Goal: Task Accomplishment & Management: Manage account settings

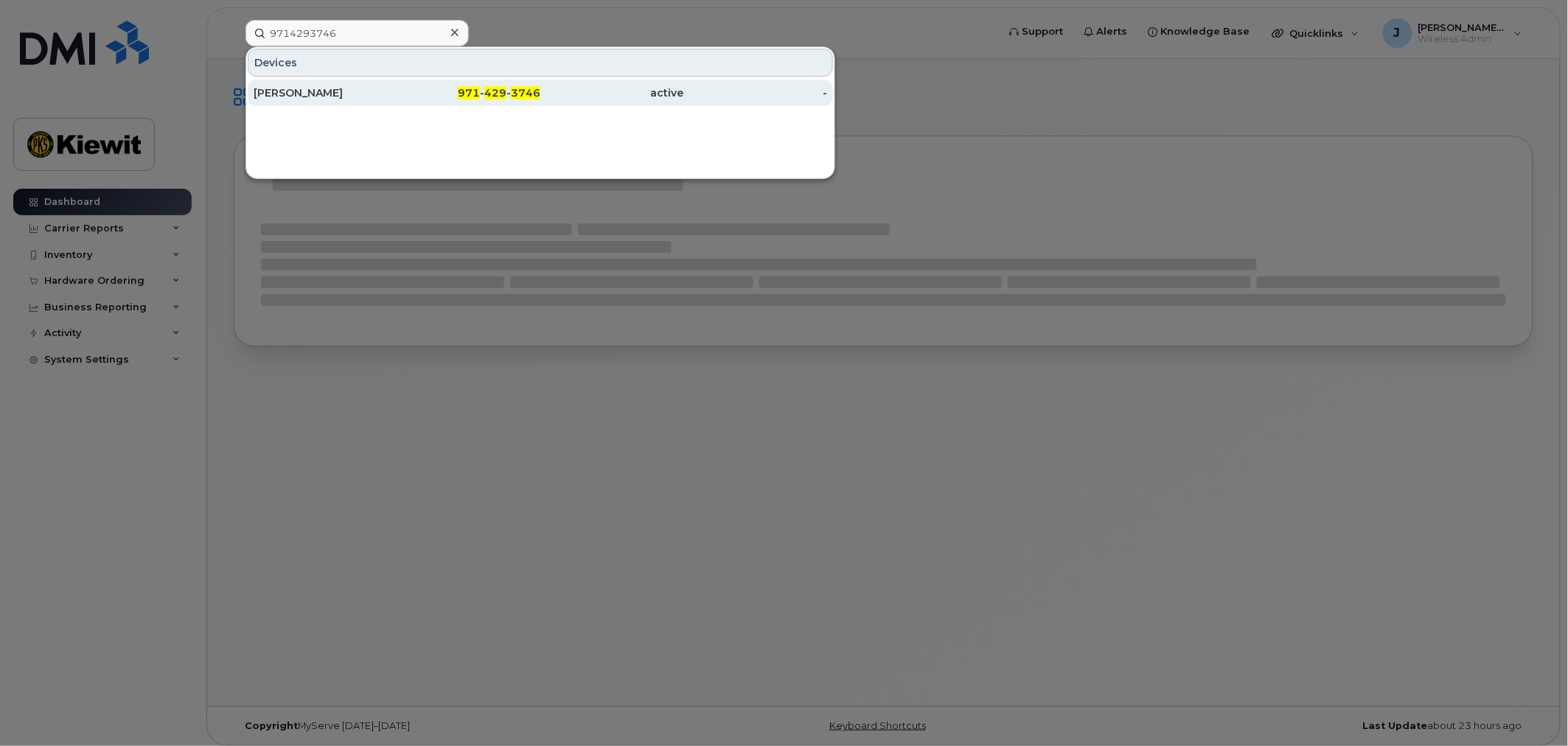
type input "9714293746"
click at [318, 92] on div "[PERSON_NAME]" at bounding box center [325, 92] width 144 height 15
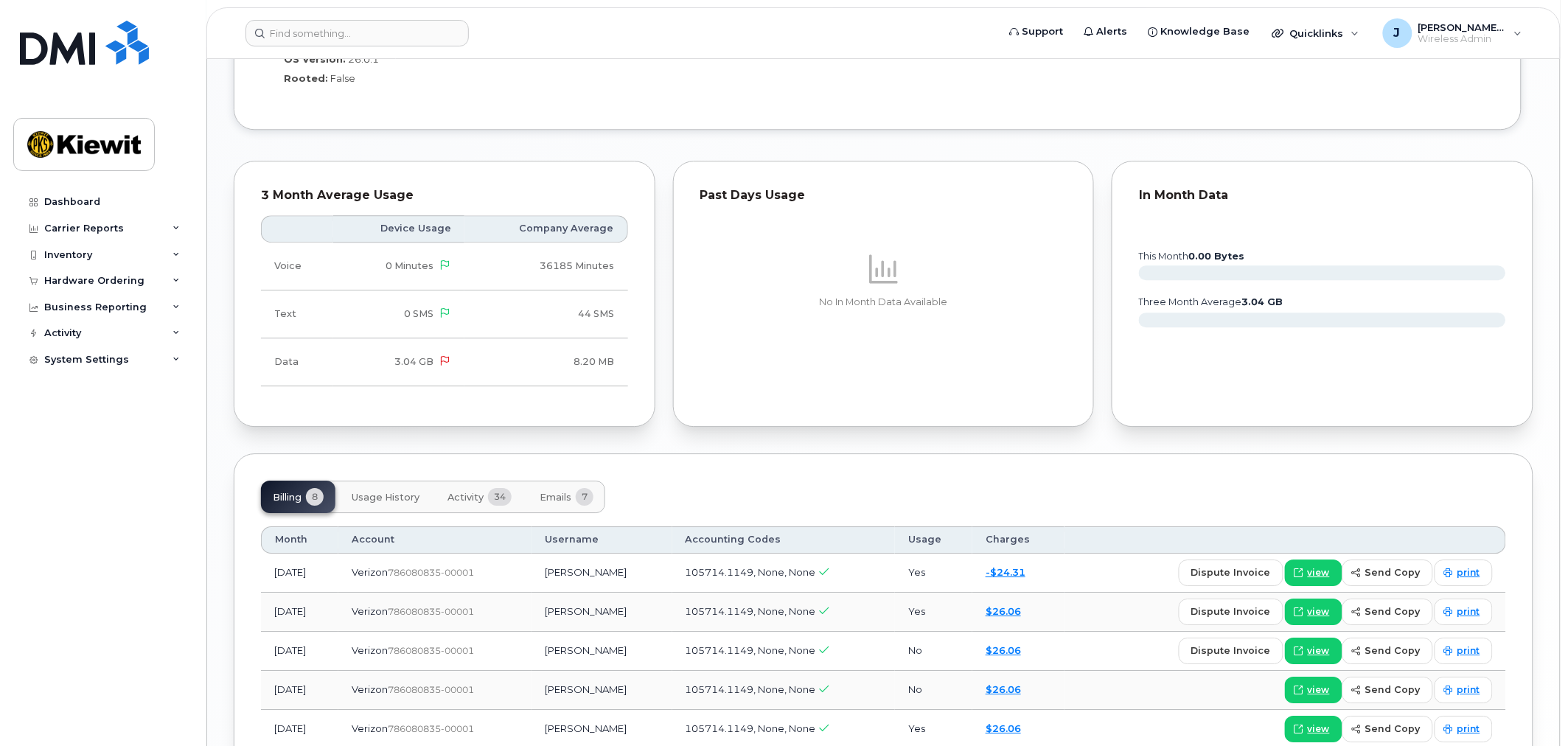
scroll to position [1317, 0]
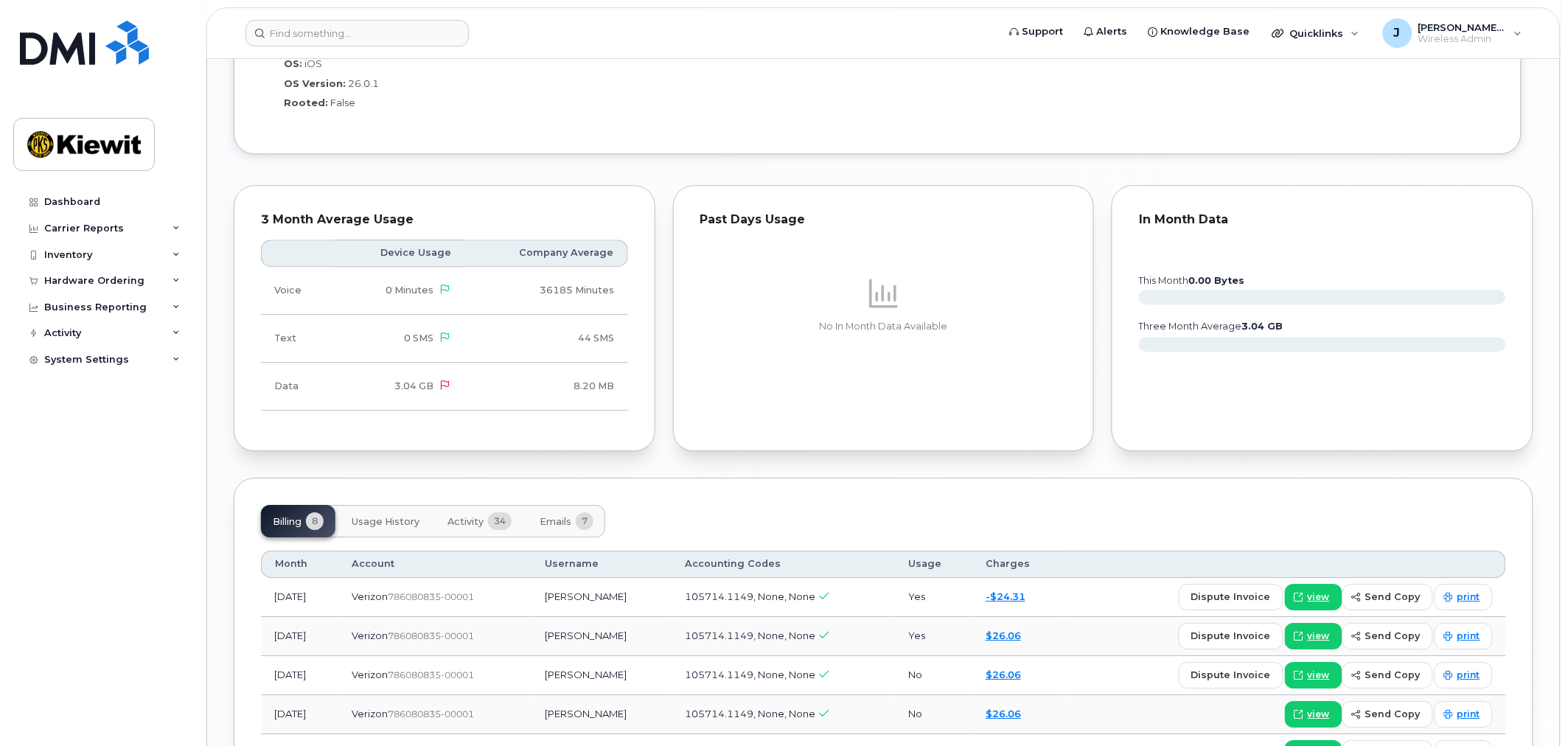
click at [480, 516] on span "Activity" at bounding box center [466, 522] width 36 height 12
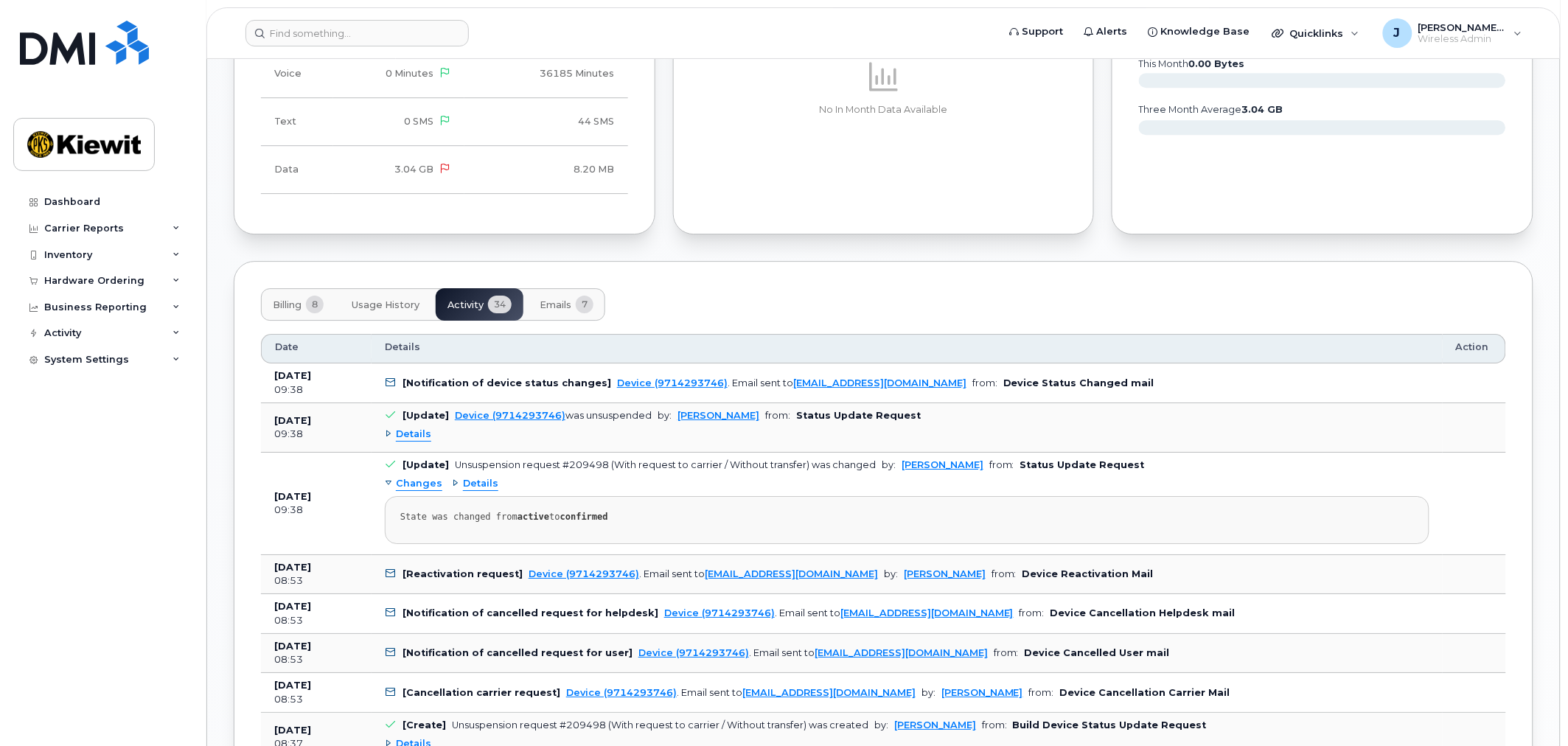
scroll to position [1563, 0]
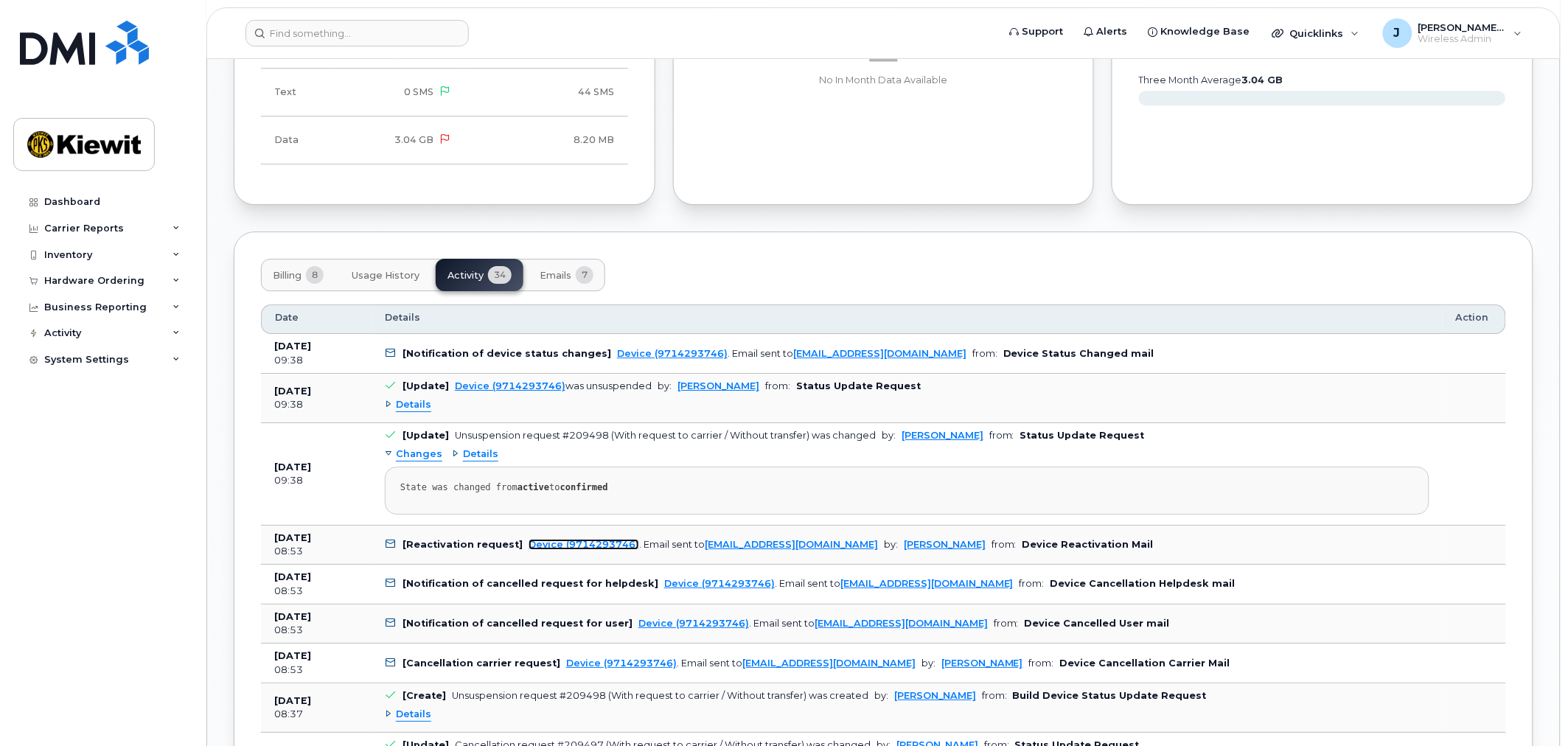
click at [551, 539] on link "Device (9714293746)" at bounding box center [584, 544] width 111 height 11
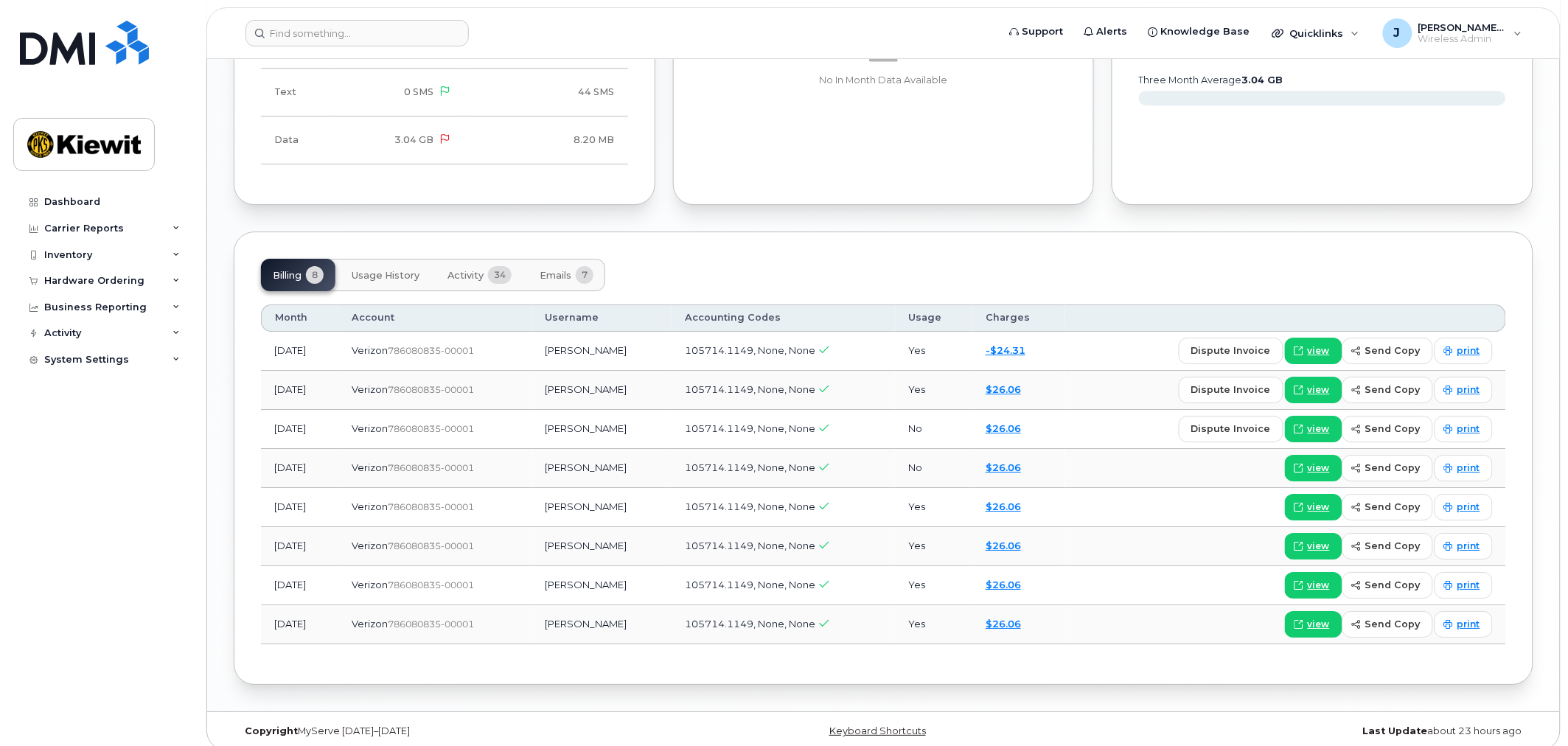
click at [474, 258] on button "Activity 34" at bounding box center [479, 275] width 87 height 33
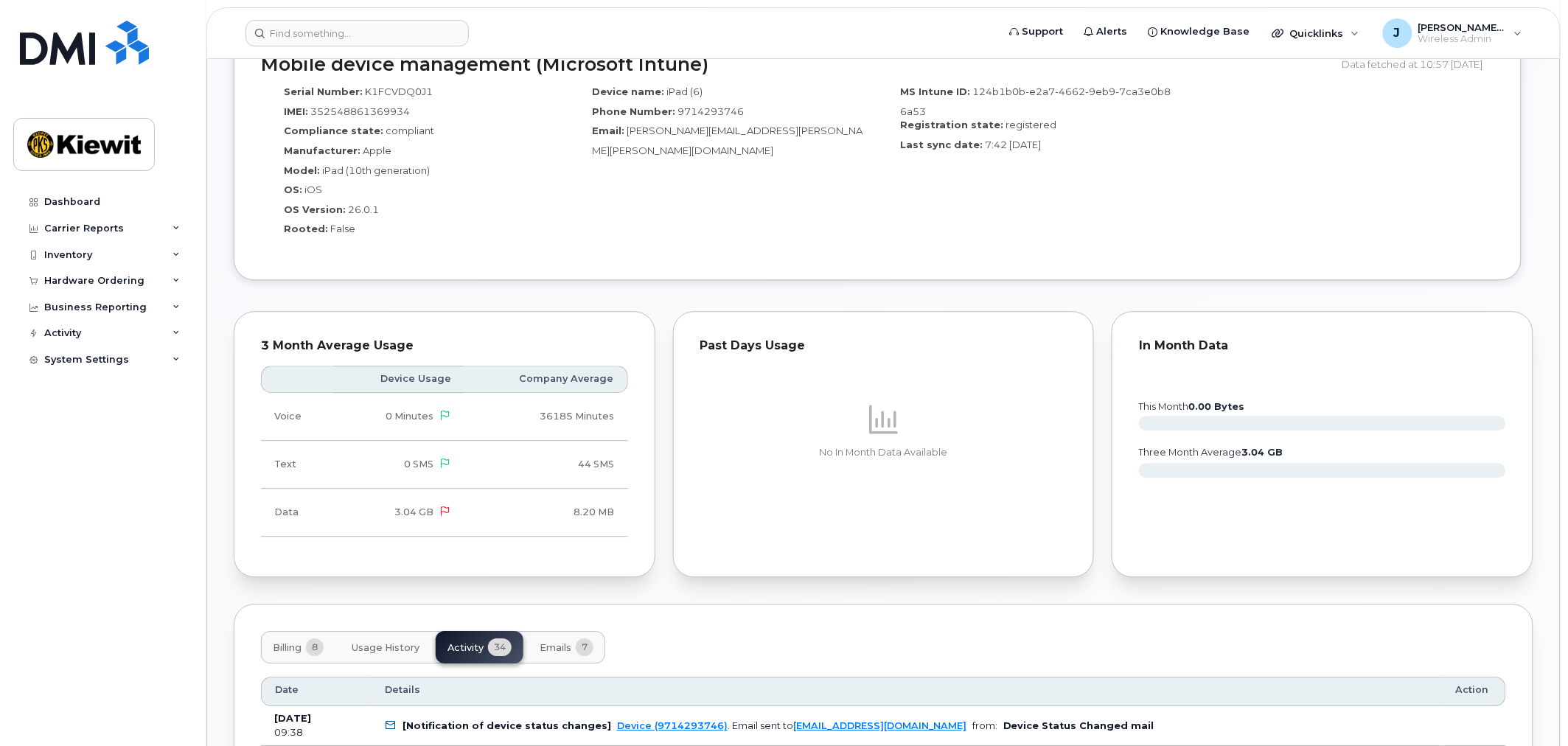
scroll to position [1227, 0]
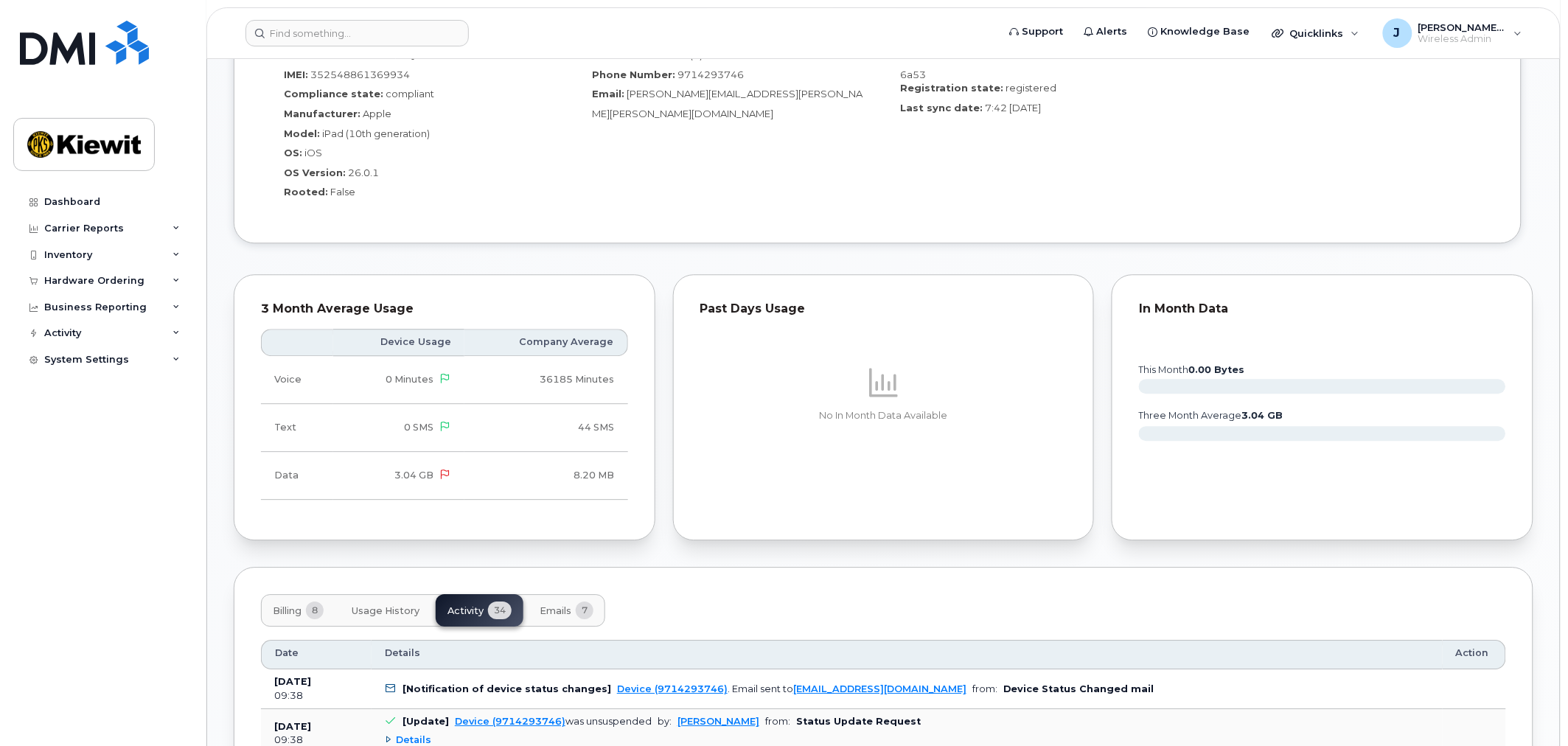
click at [295, 605] on span "Billing" at bounding box center [286, 611] width 29 height 12
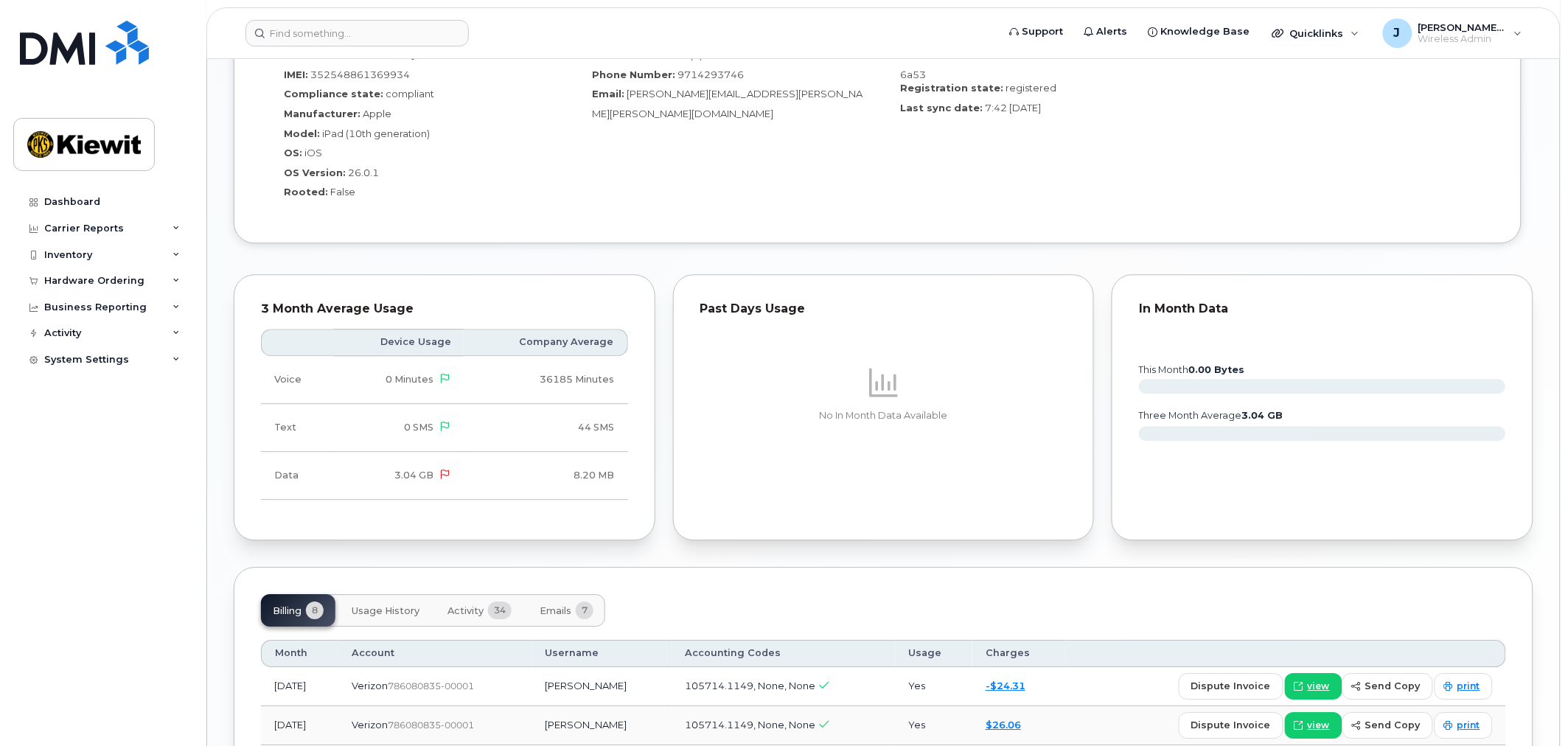
click at [387, 605] on span "Usage History" at bounding box center [386, 611] width 67 height 12
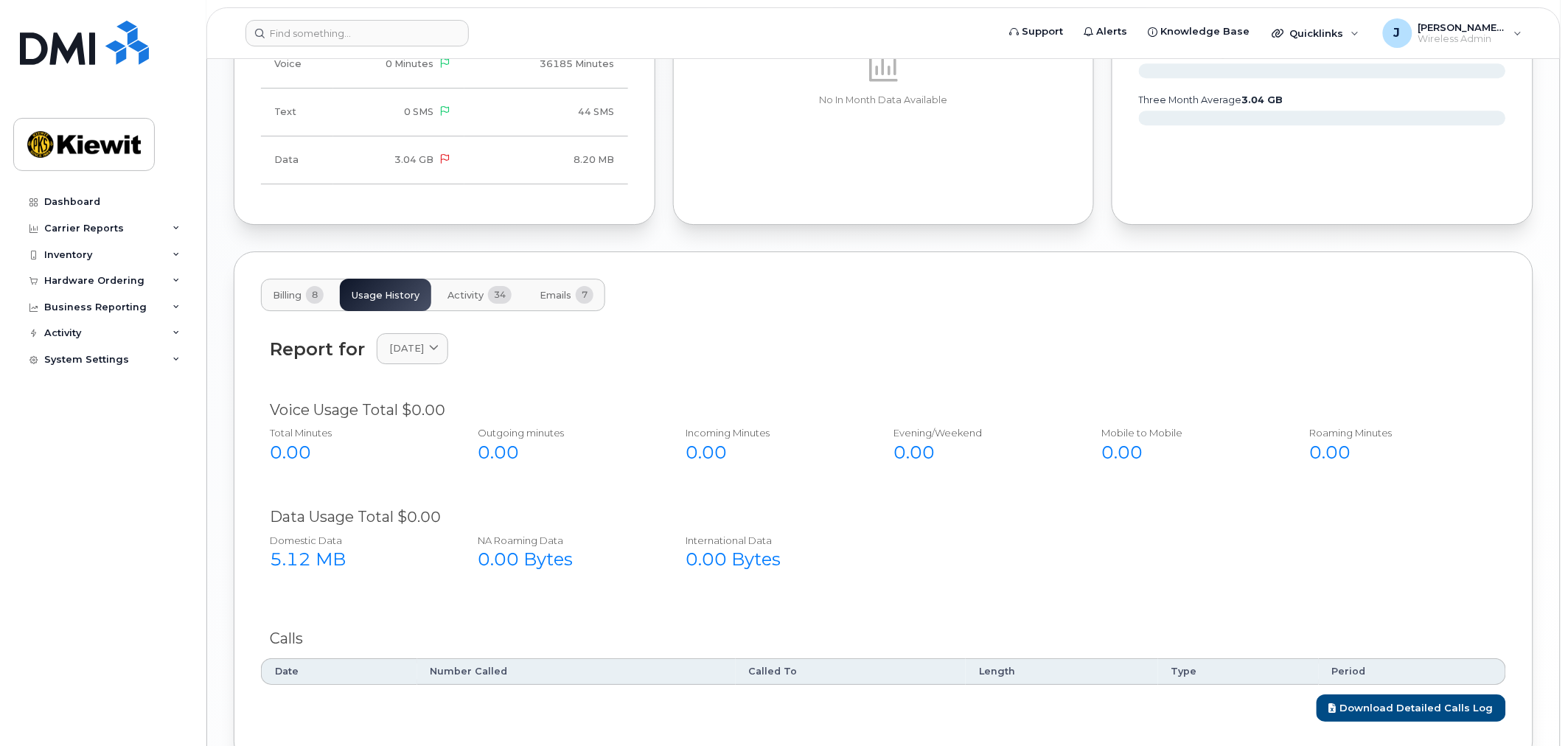
scroll to position [1556, 0]
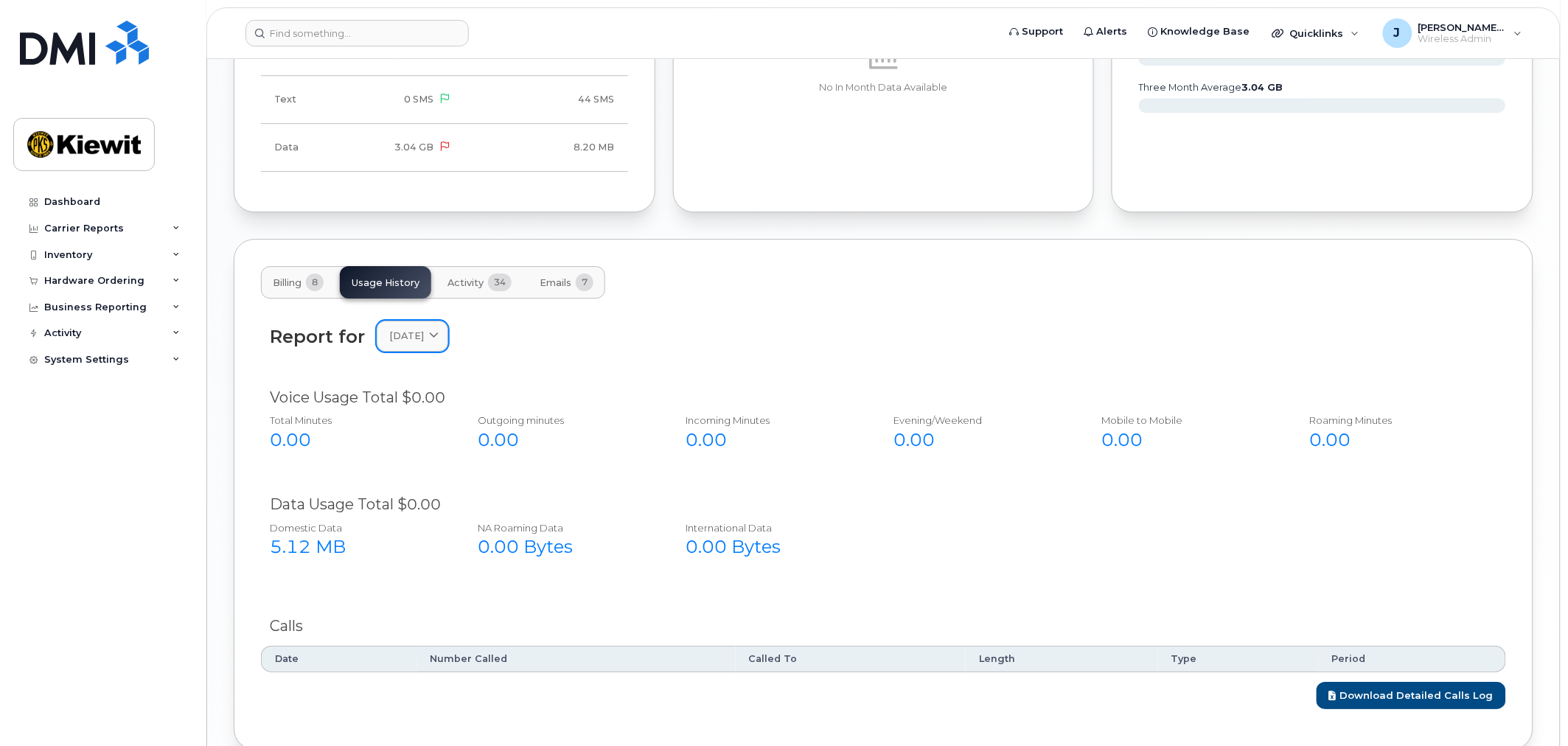
click at [424, 328] on span "[DATE]" at bounding box center [406, 335] width 35 height 14
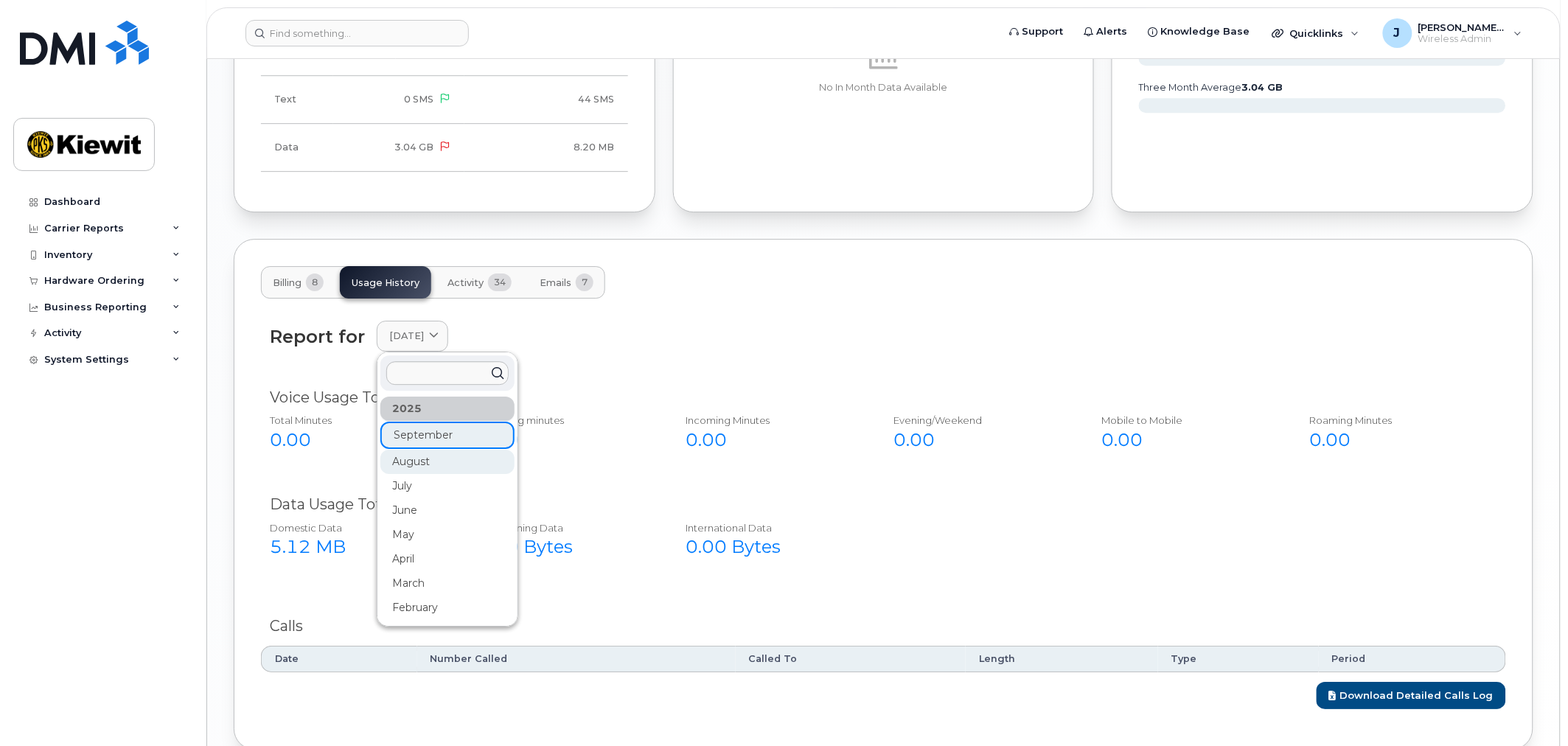
click at [424, 450] on div "August" at bounding box center [447, 462] width 134 height 24
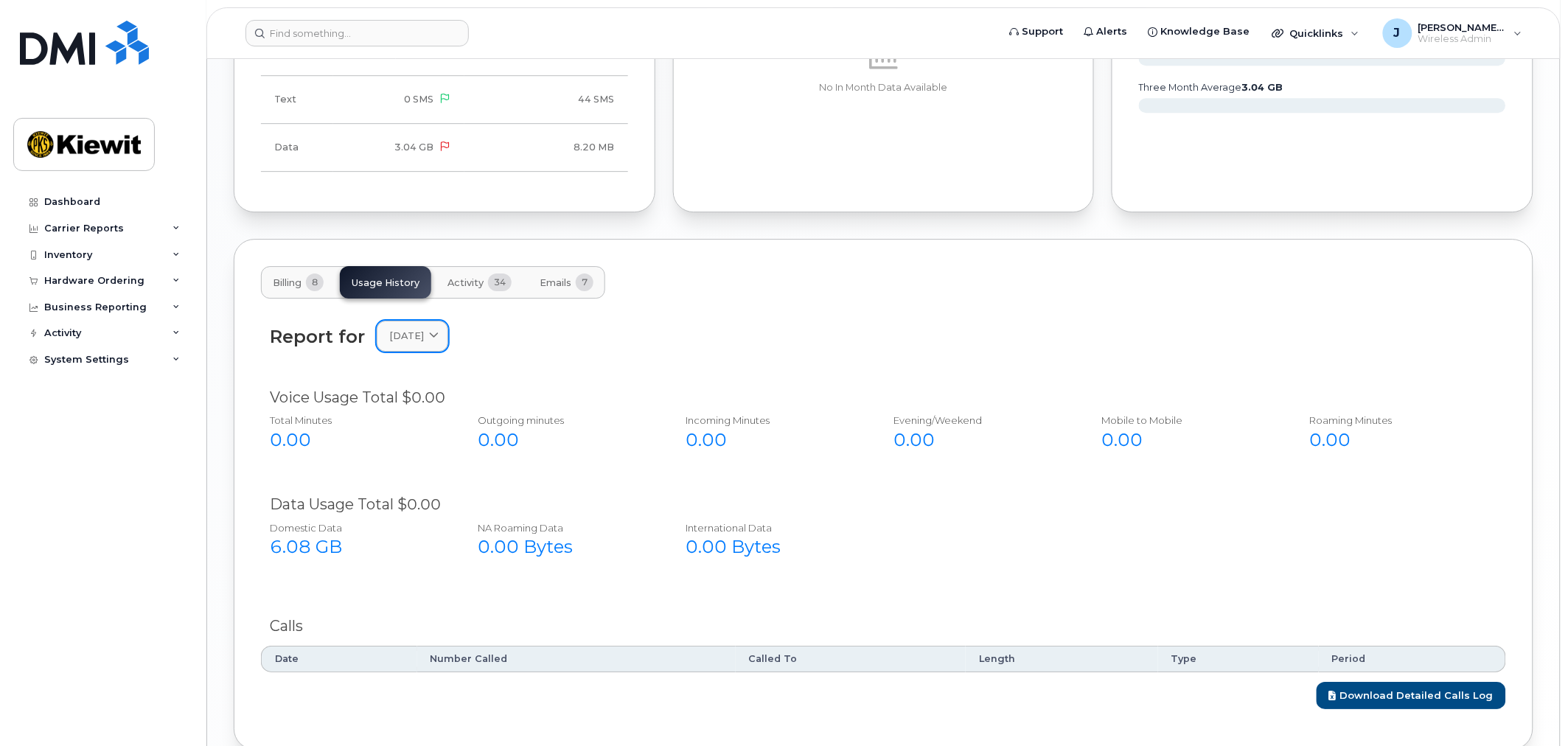
click at [421, 328] on span "[DATE]" at bounding box center [406, 335] width 35 height 14
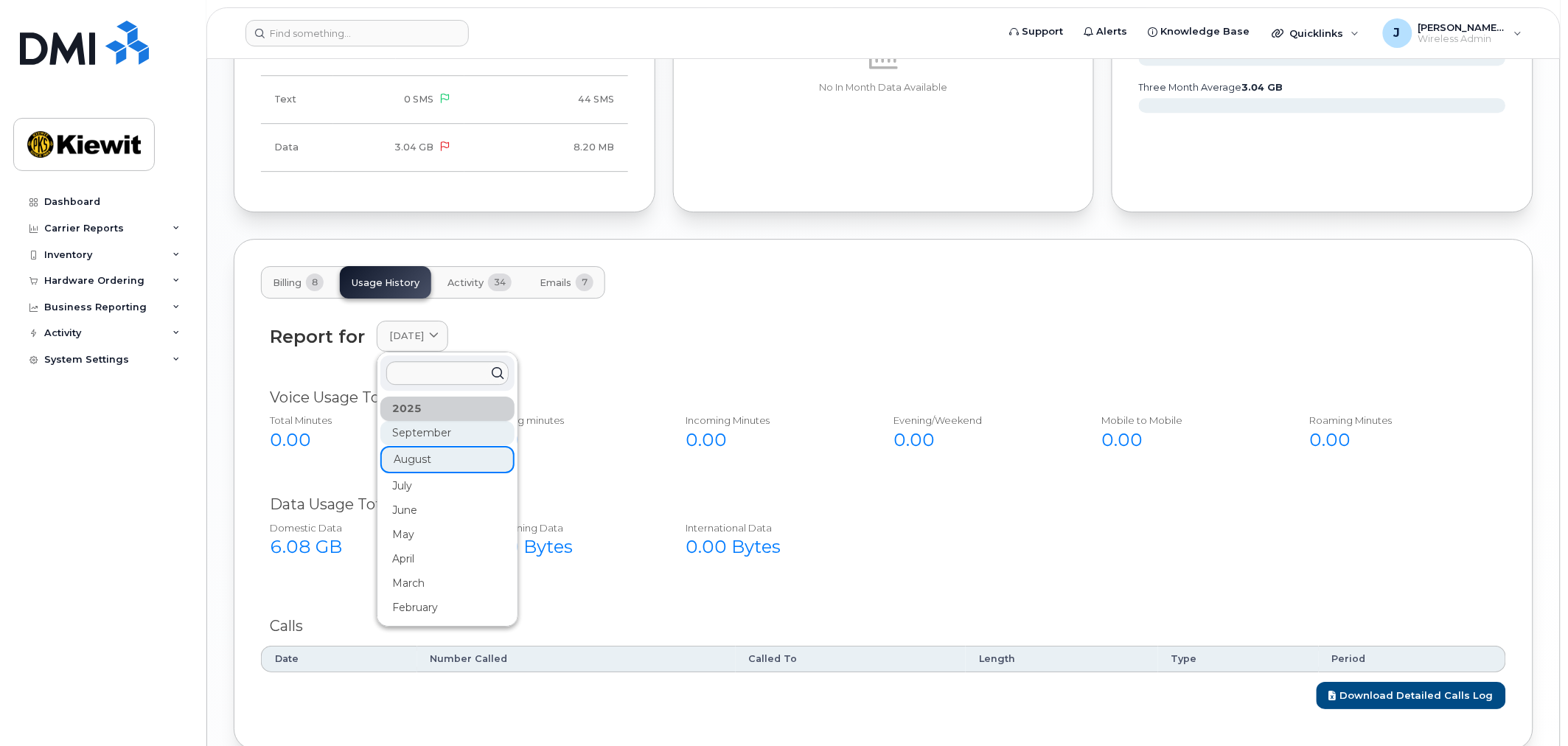
click at [425, 421] on div "September" at bounding box center [447, 433] width 134 height 24
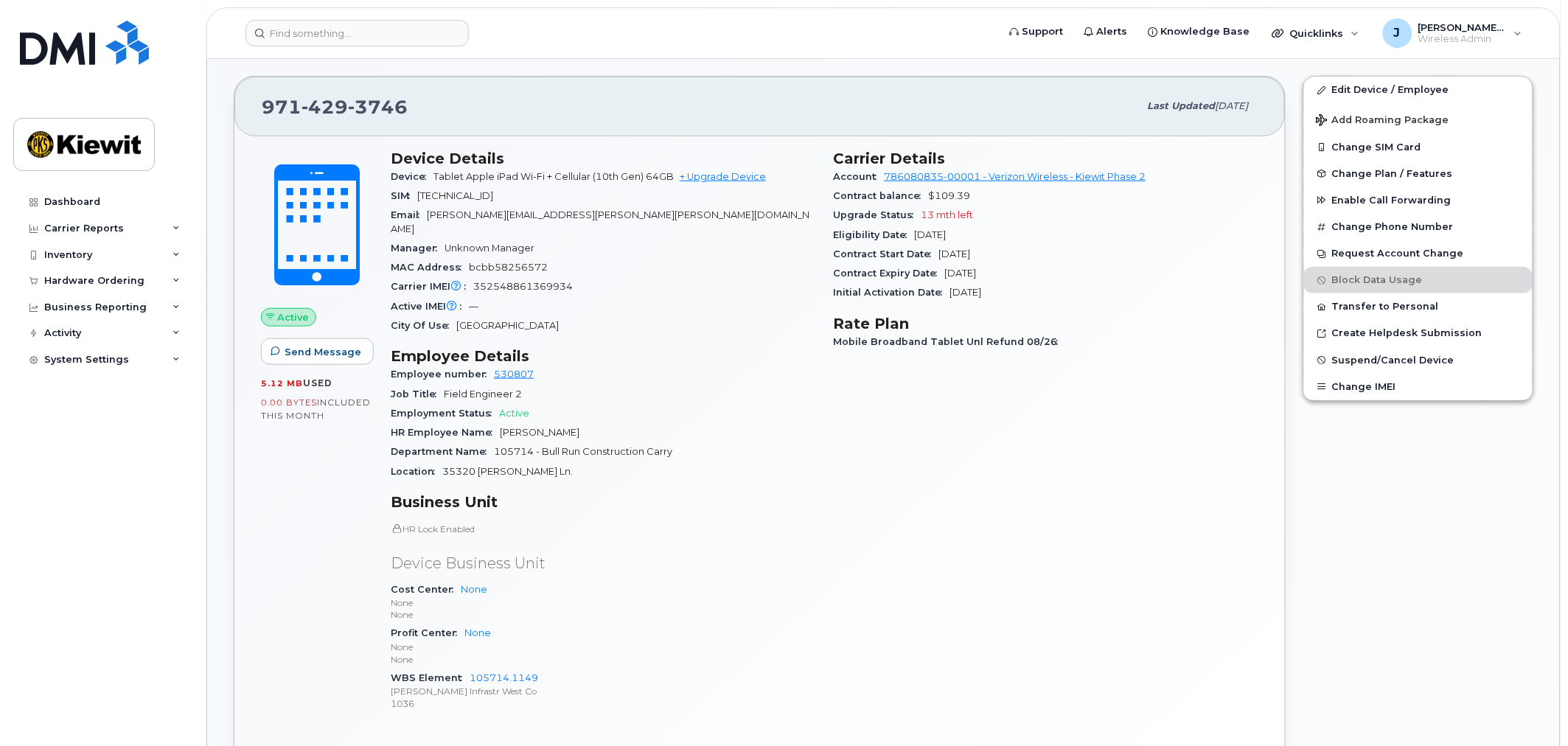
scroll to position [163, 0]
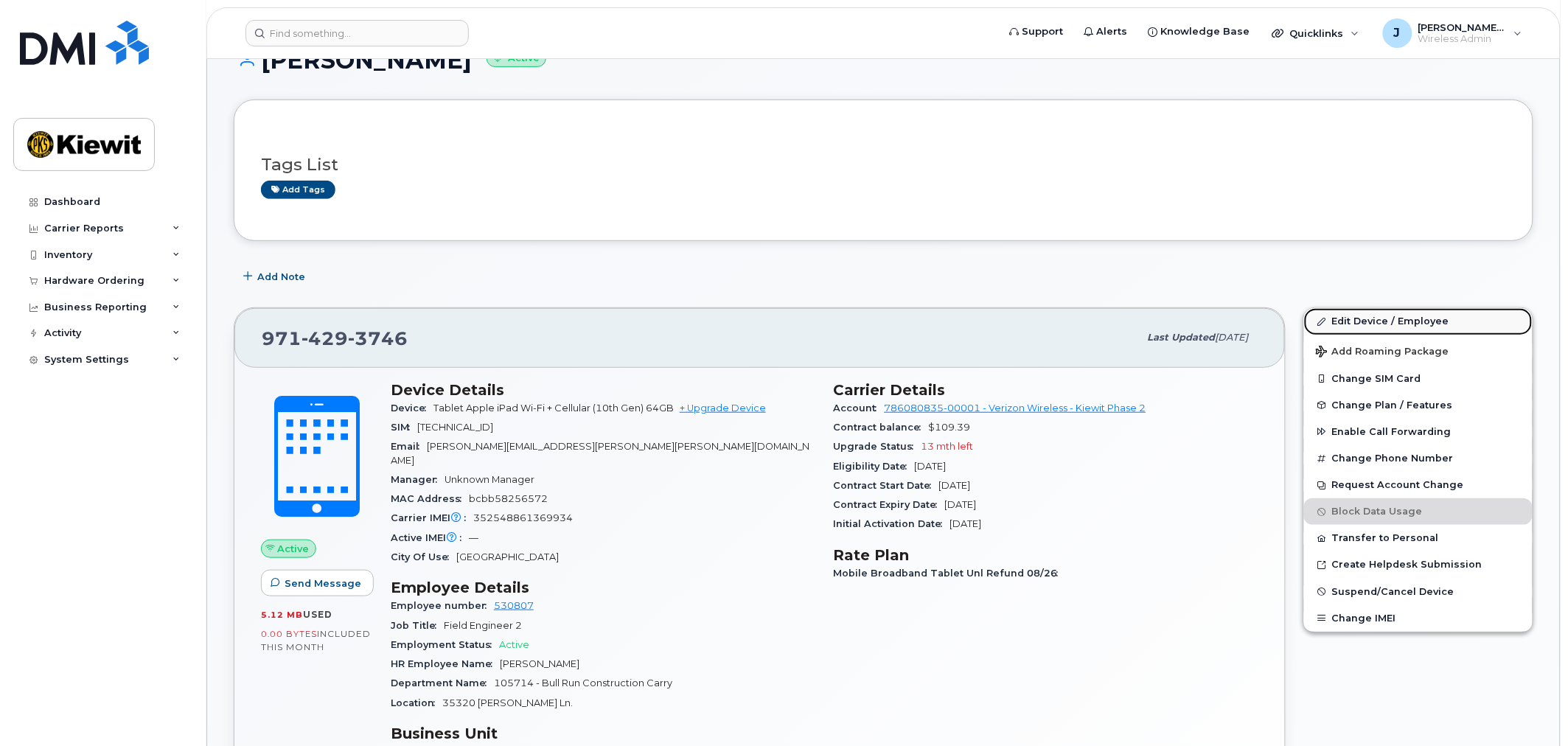
click at [1379, 322] on link "Edit Device / Employee" at bounding box center [1418, 321] width 228 height 27
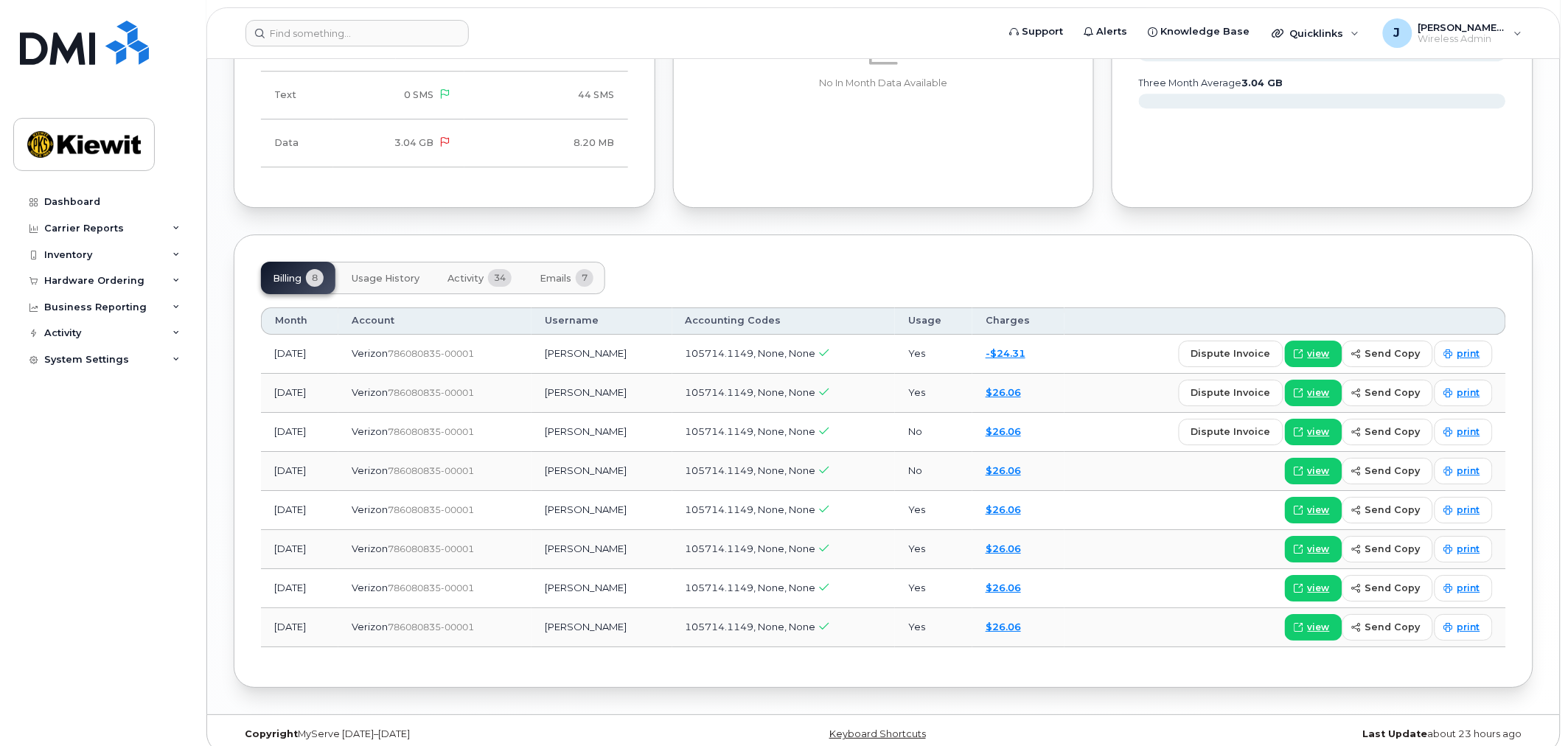
scroll to position [1563, 0]
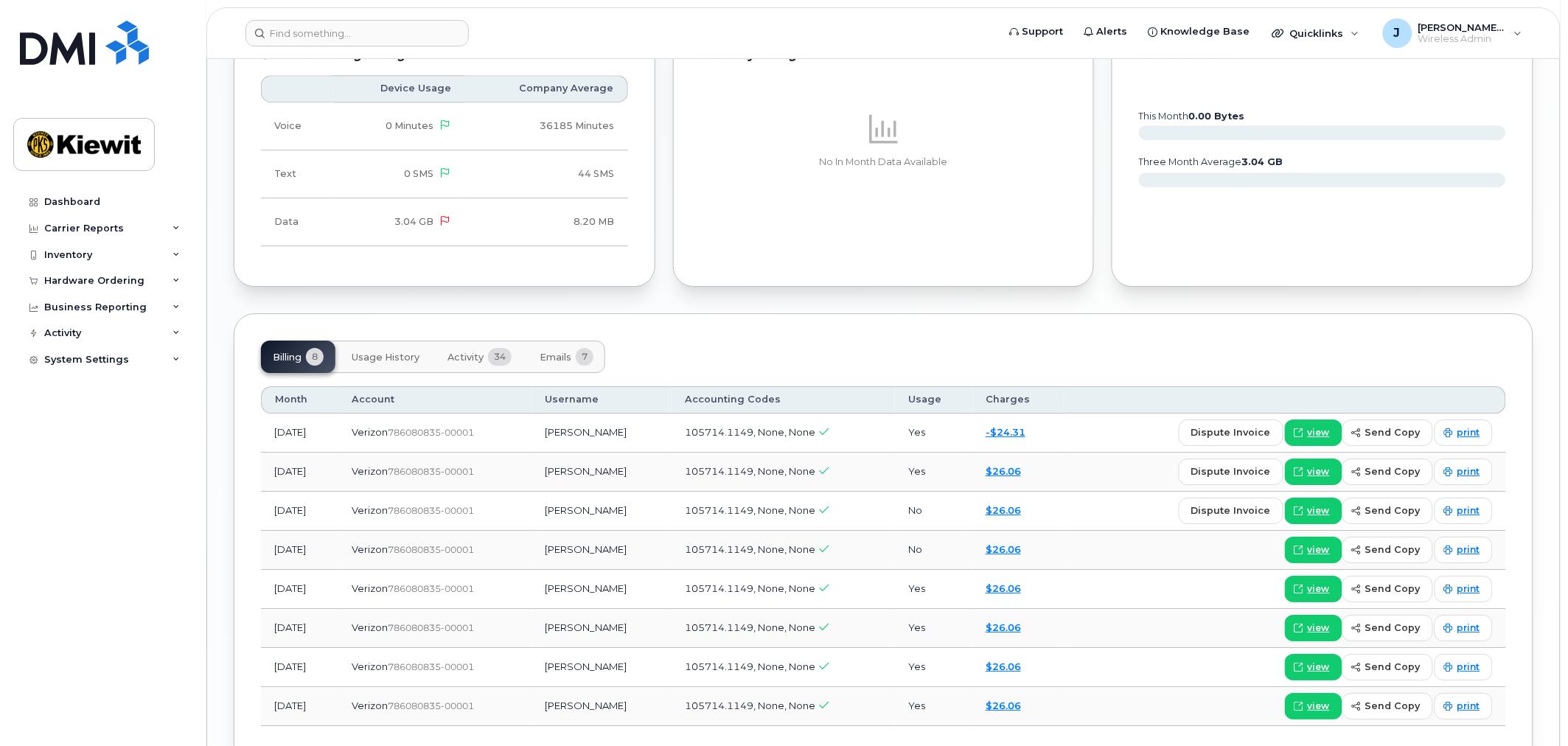
click at [387, 352] on span "Usage History" at bounding box center [386, 358] width 67 height 12
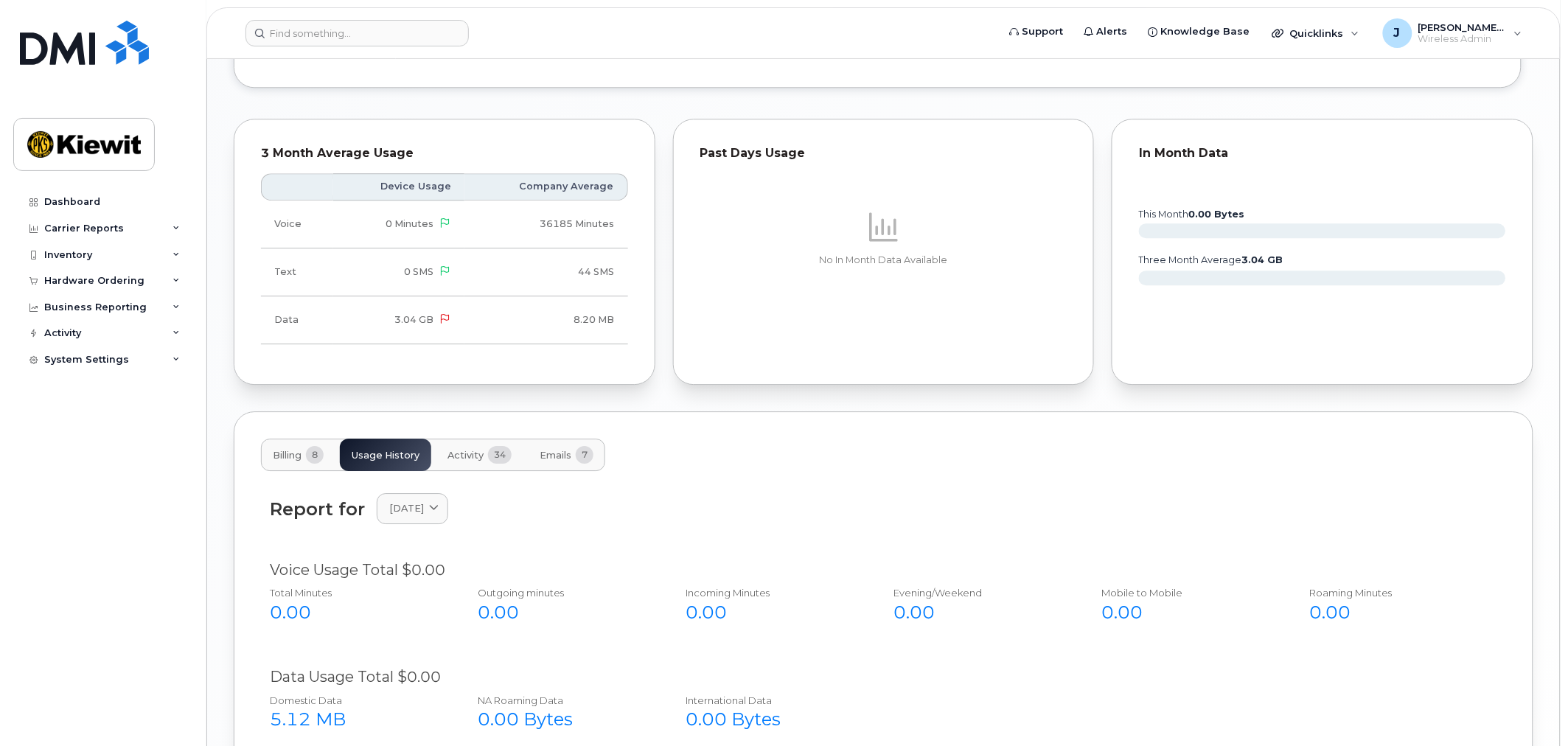
scroll to position [1375, 0]
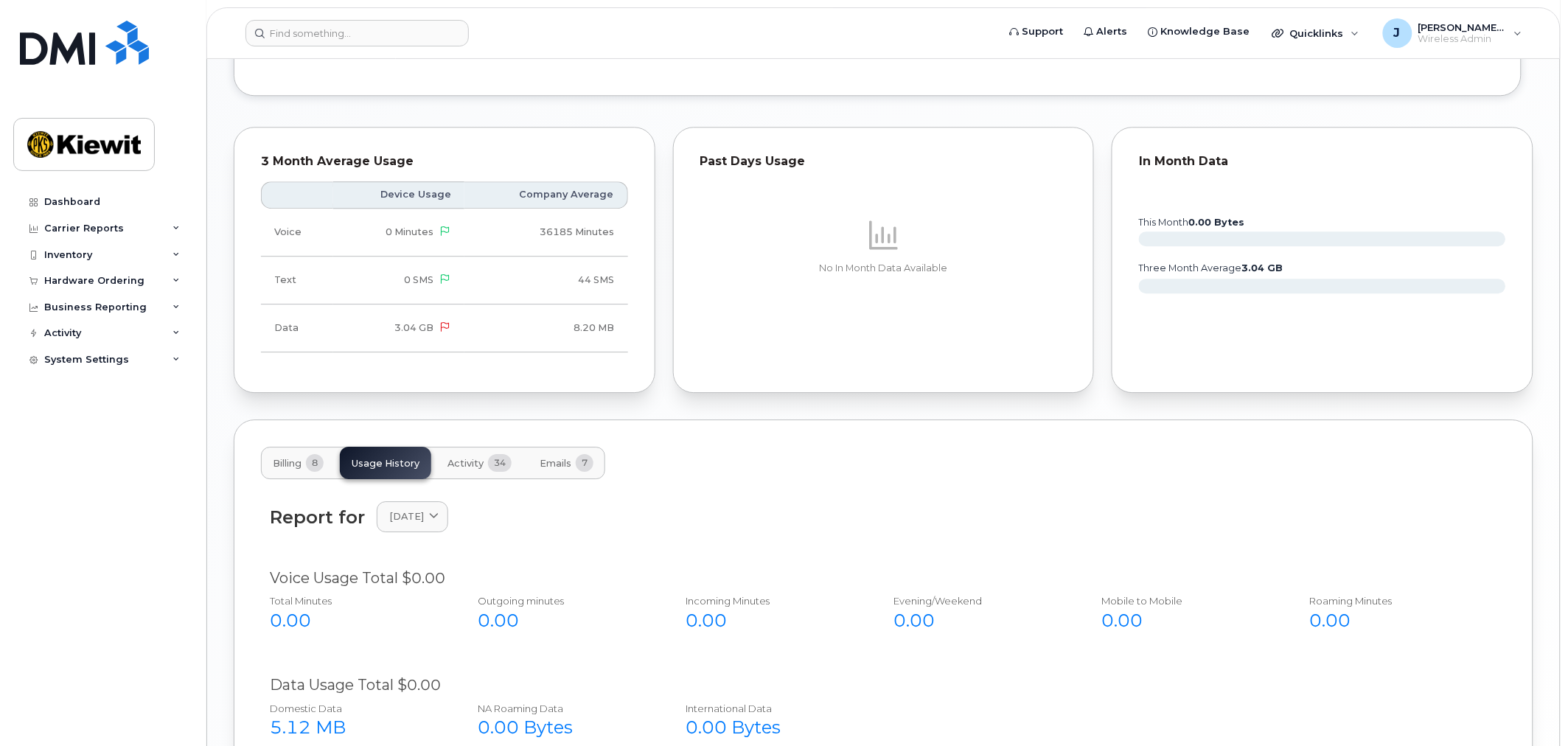
click at [477, 457] on span "Activity" at bounding box center [466, 463] width 36 height 12
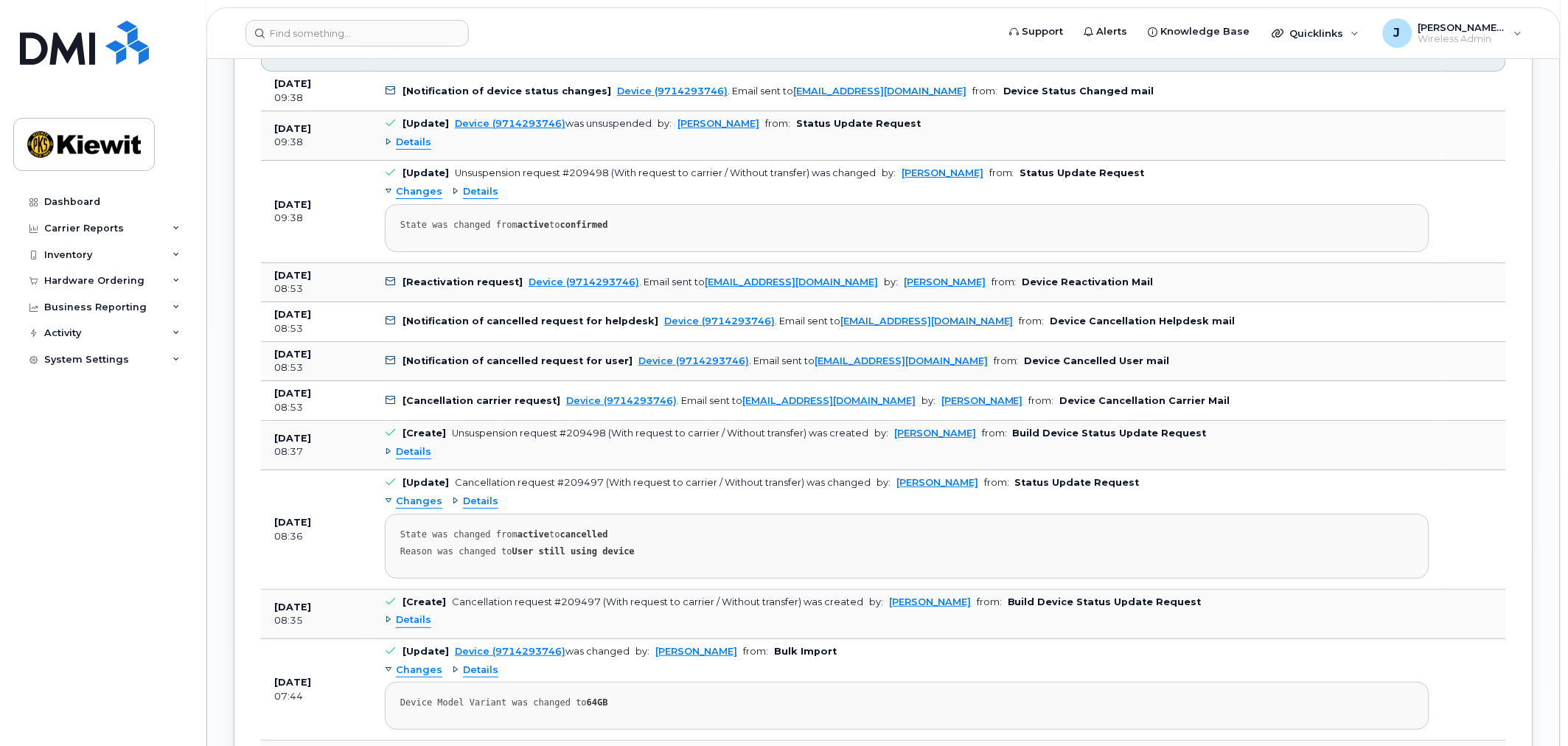
scroll to position [1867, 0]
